Goal: Information Seeking & Learning: Learn about a topic

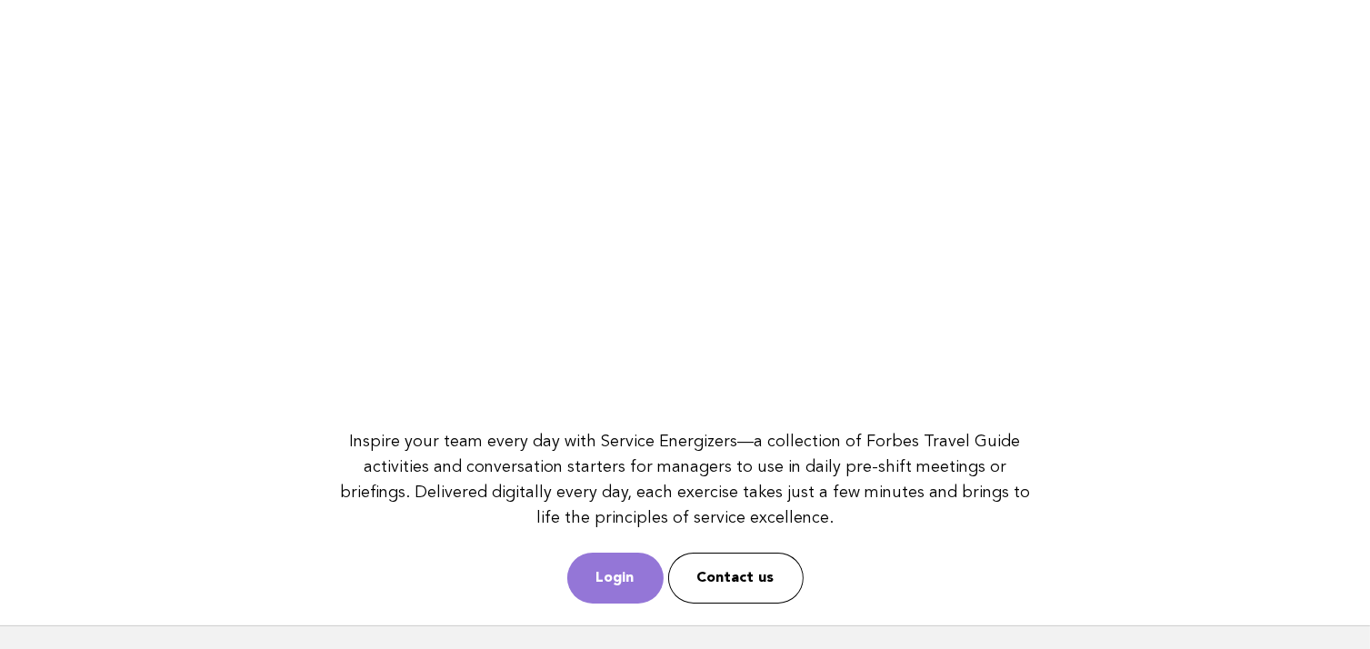
scroll to position [249, 0]
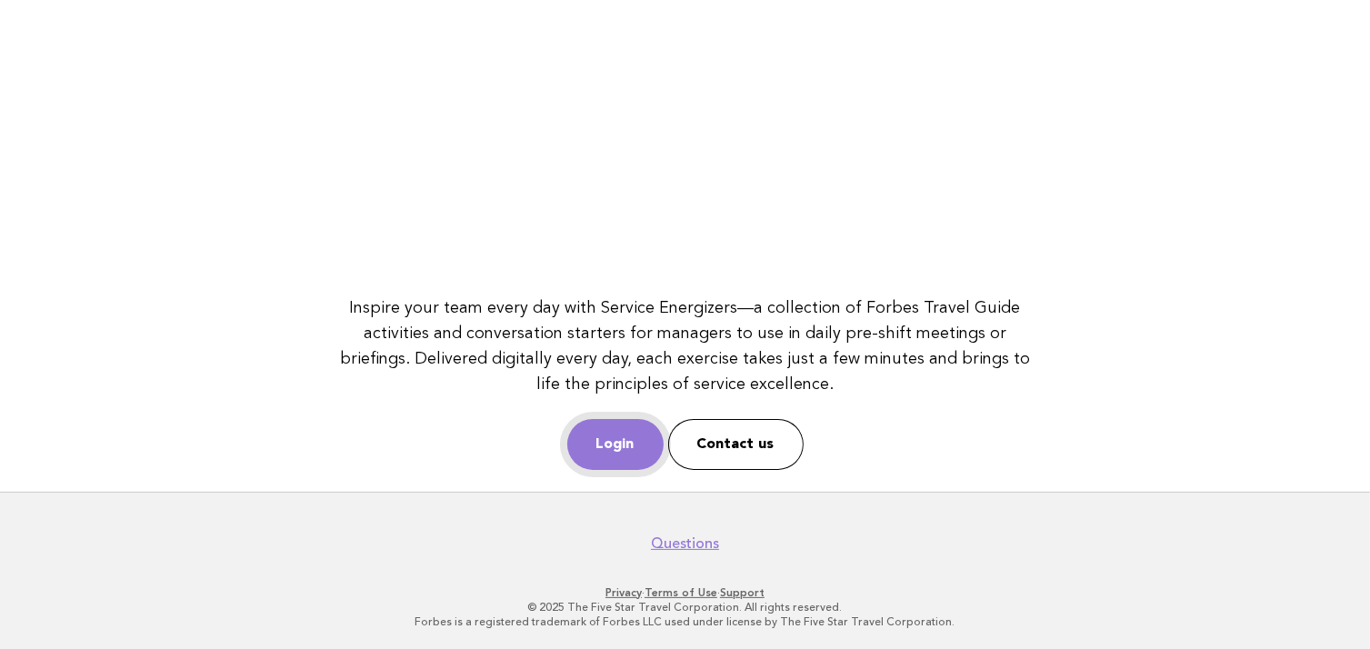
drag, startPoint x: 619, startPoint y: 450, endPoint x: 613, endPoint y: 442, distance: 9.8
click at [619, 450] on link "Login" at bounding box center [615, 444] width 96 height 51
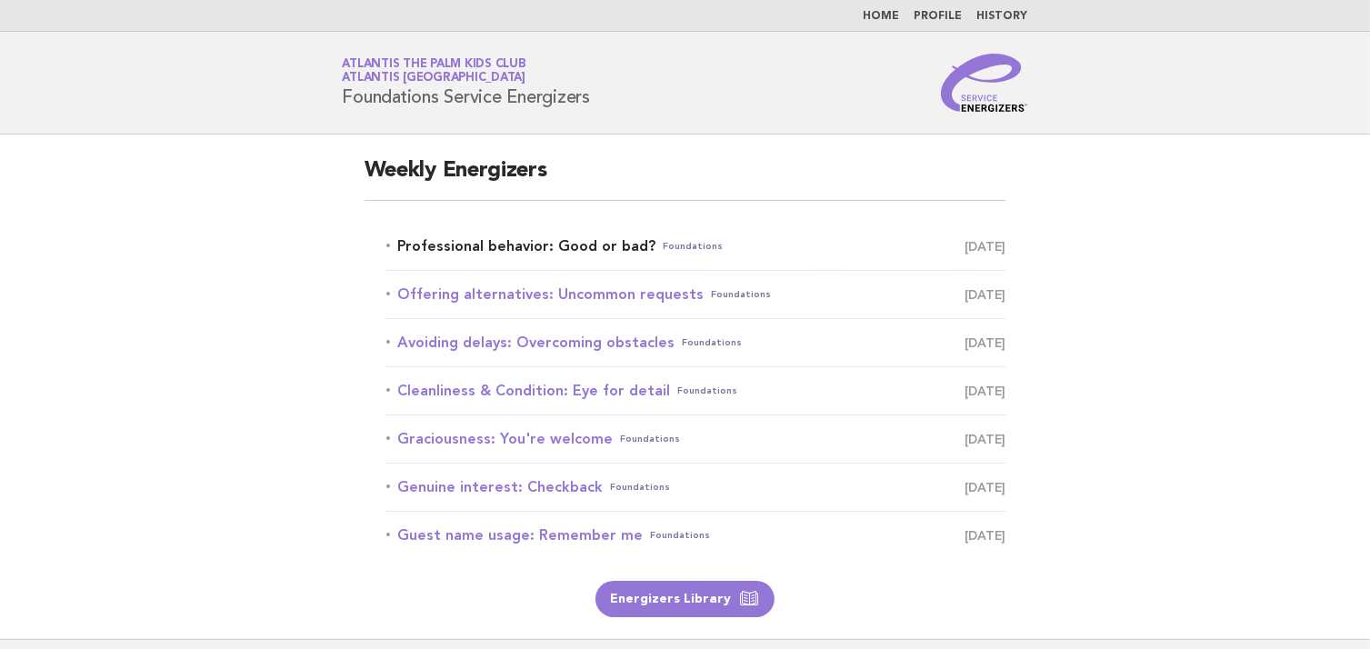
click at [505, 257] on link "Professional behavior: Good or bad? Foundations [DATE]" at bounding box center [696, 246] width 620 height 25
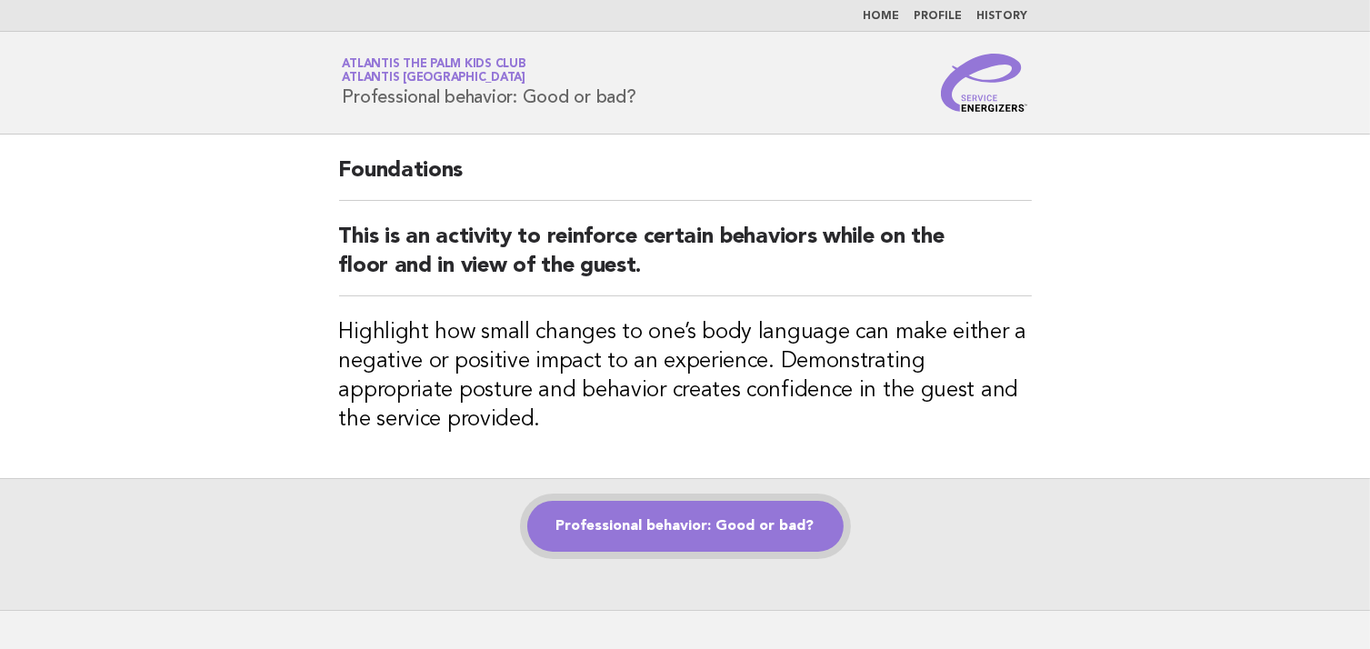
click at [689, 520] on link "Professional behavior: Good or bad?" at bounding box center [685, 526] width 316 height 51
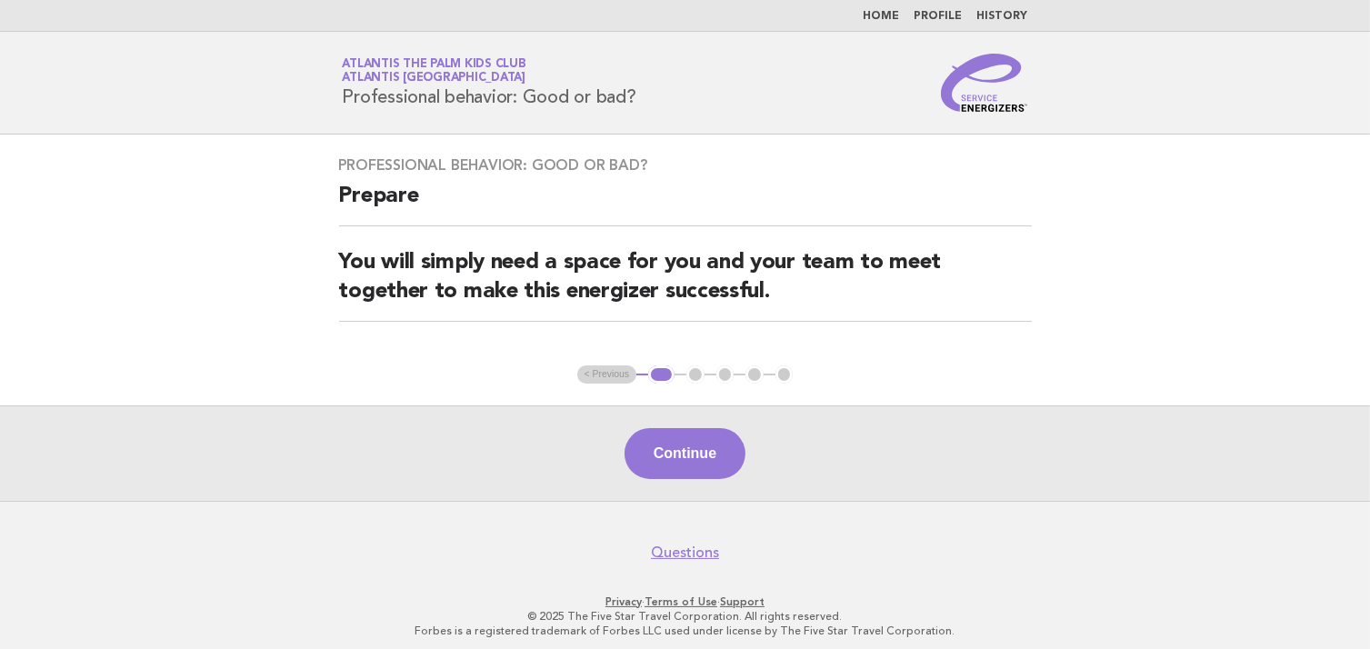
click at [702, 479] on div "Continue" at bounding box center [685, 452] width 1370 height 95
click at [702, 455] on button "Continue" at bounding box center [684, 453] width 121 height 51
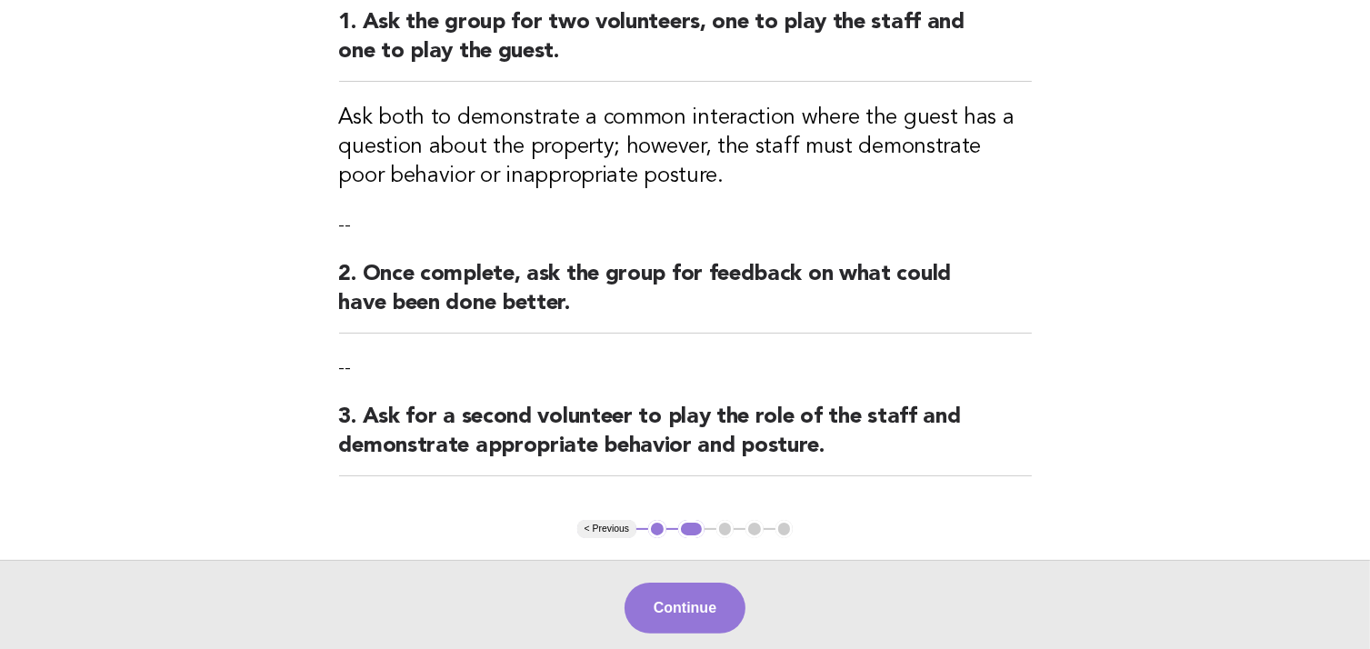
scroll to position [273, 0]
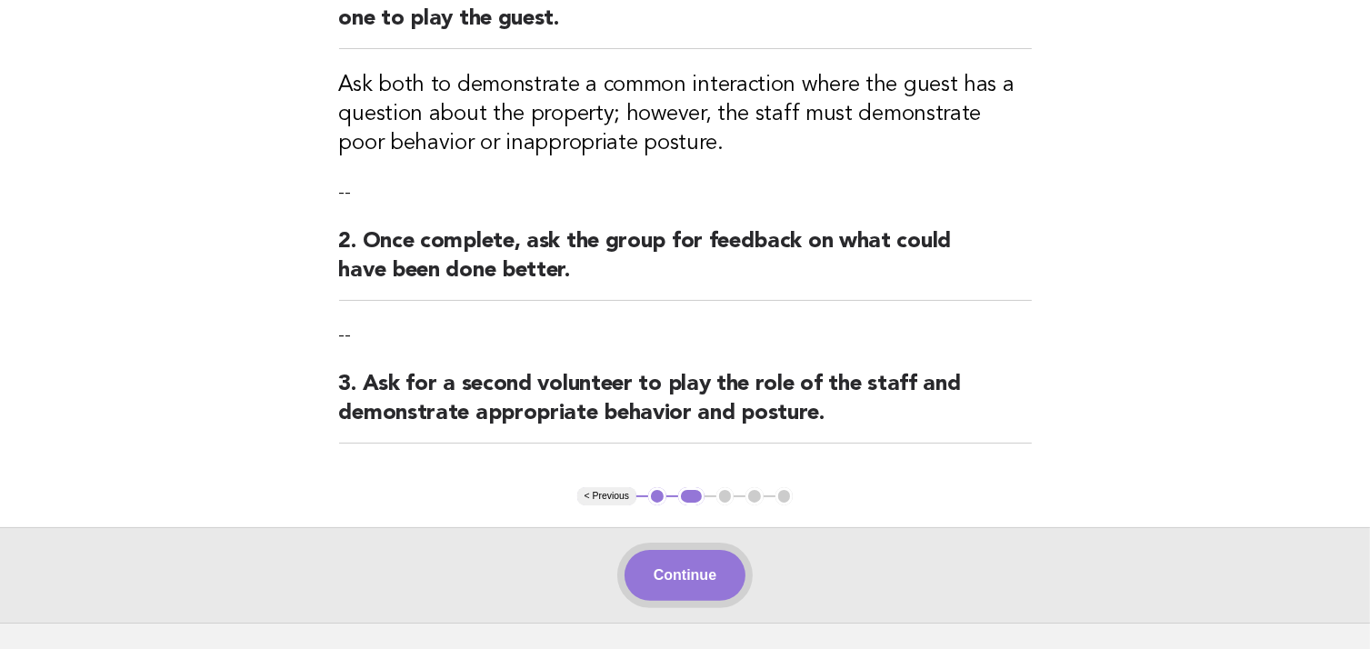
click at [689, 575] on button "Continue" at bounding box center [684, 575] width 121 height 51
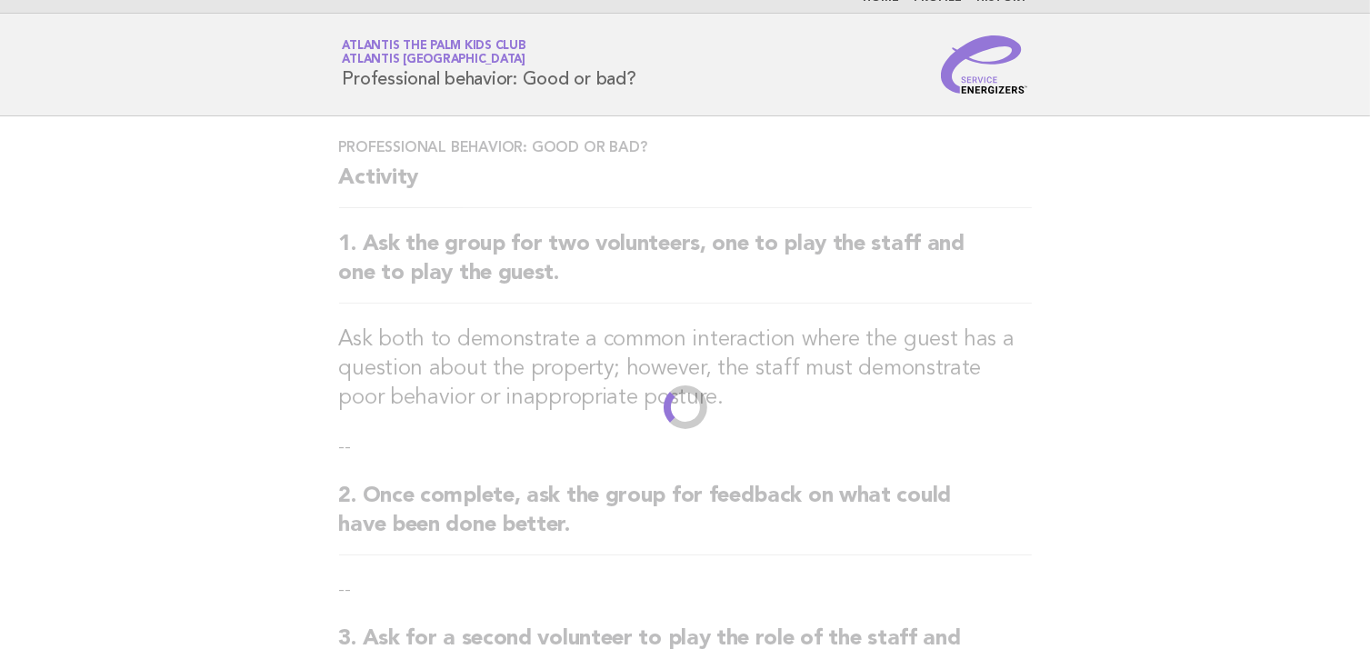
scroll to position [0, 0]
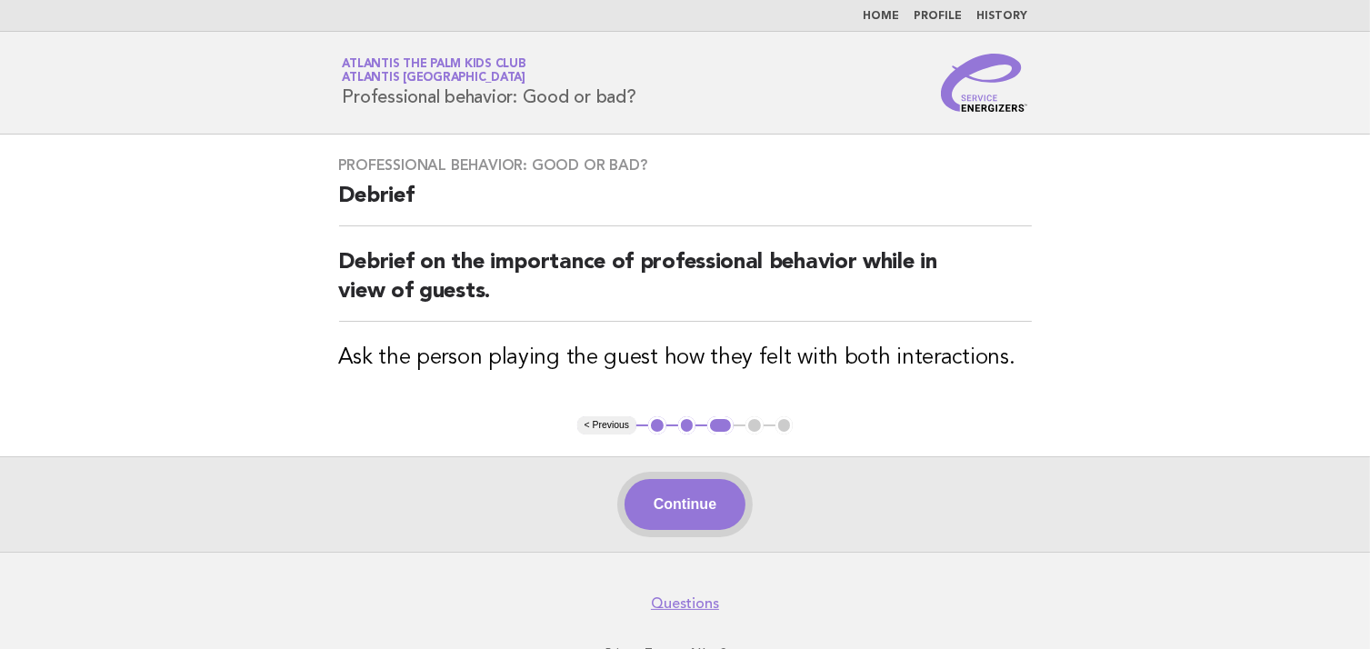
click at [695, 484] on button "Continue" at bounding box center [684, 504] width 121 height 51
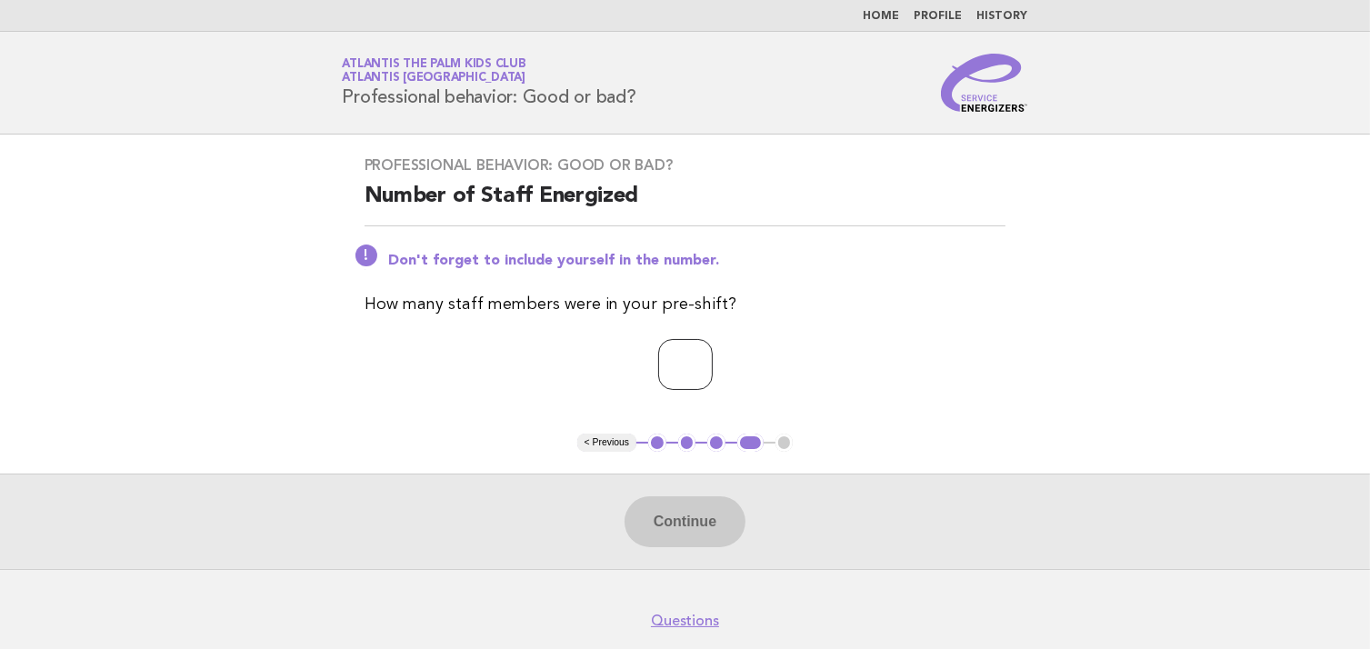
click at [691, 380] on input "number" at bounding box center [685, 364] width 55 height 51
type input "*"
click at [683, 514] on button "Continue" at bounding box center [684, 521] width 121 height 51
